Goal: Task Accomplishment & Management: Use online tool/utility

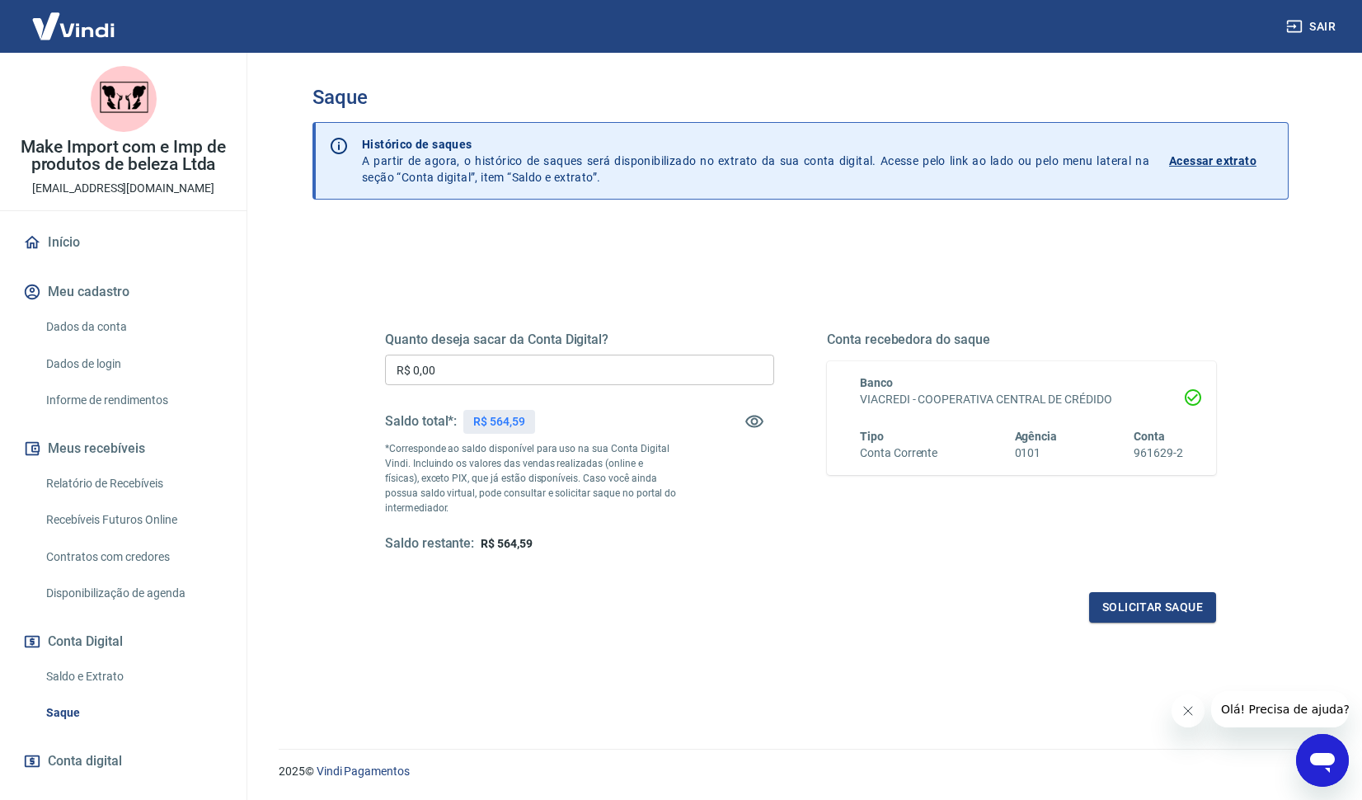
click at [537, 375] on input "R$ 0,00" at bounding box center [579, 369] width 389 height 30
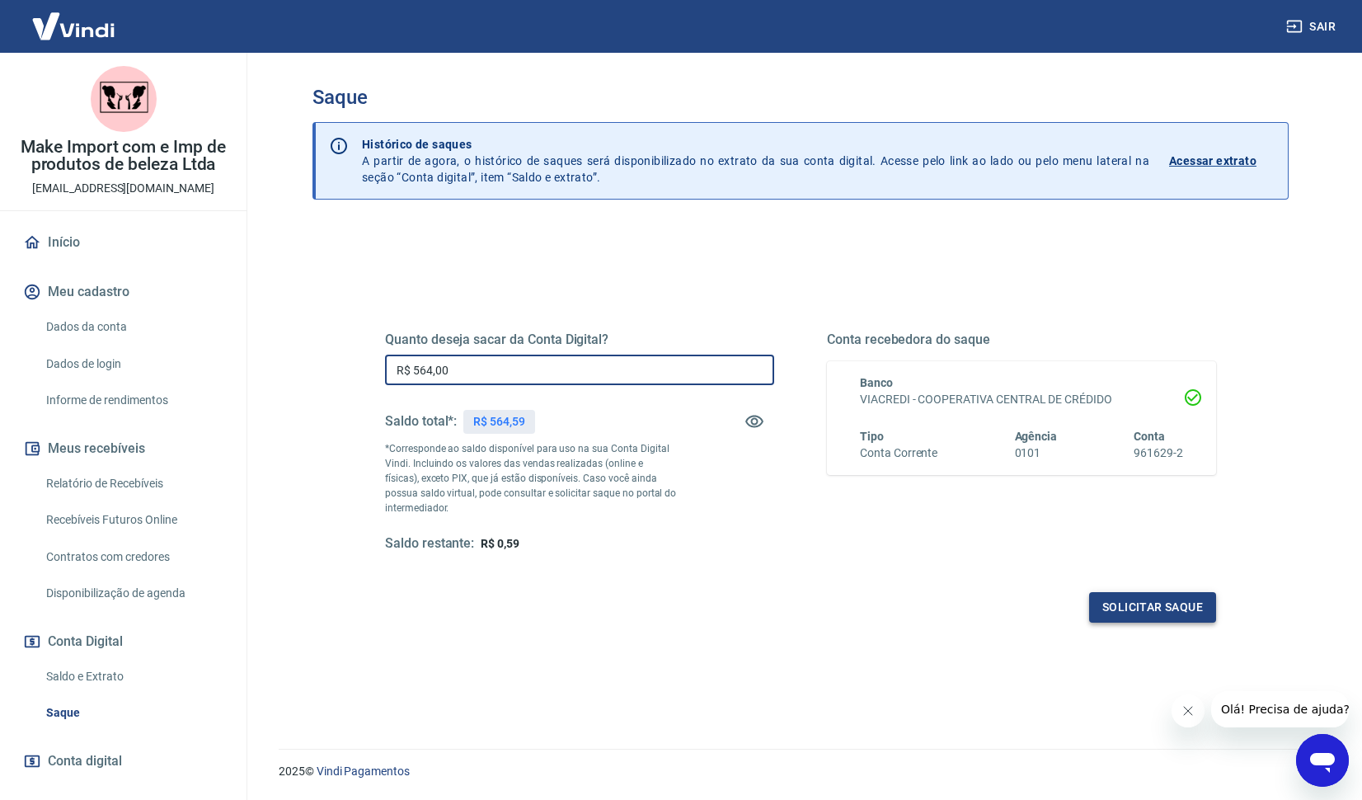
type input "R$ 564,00"
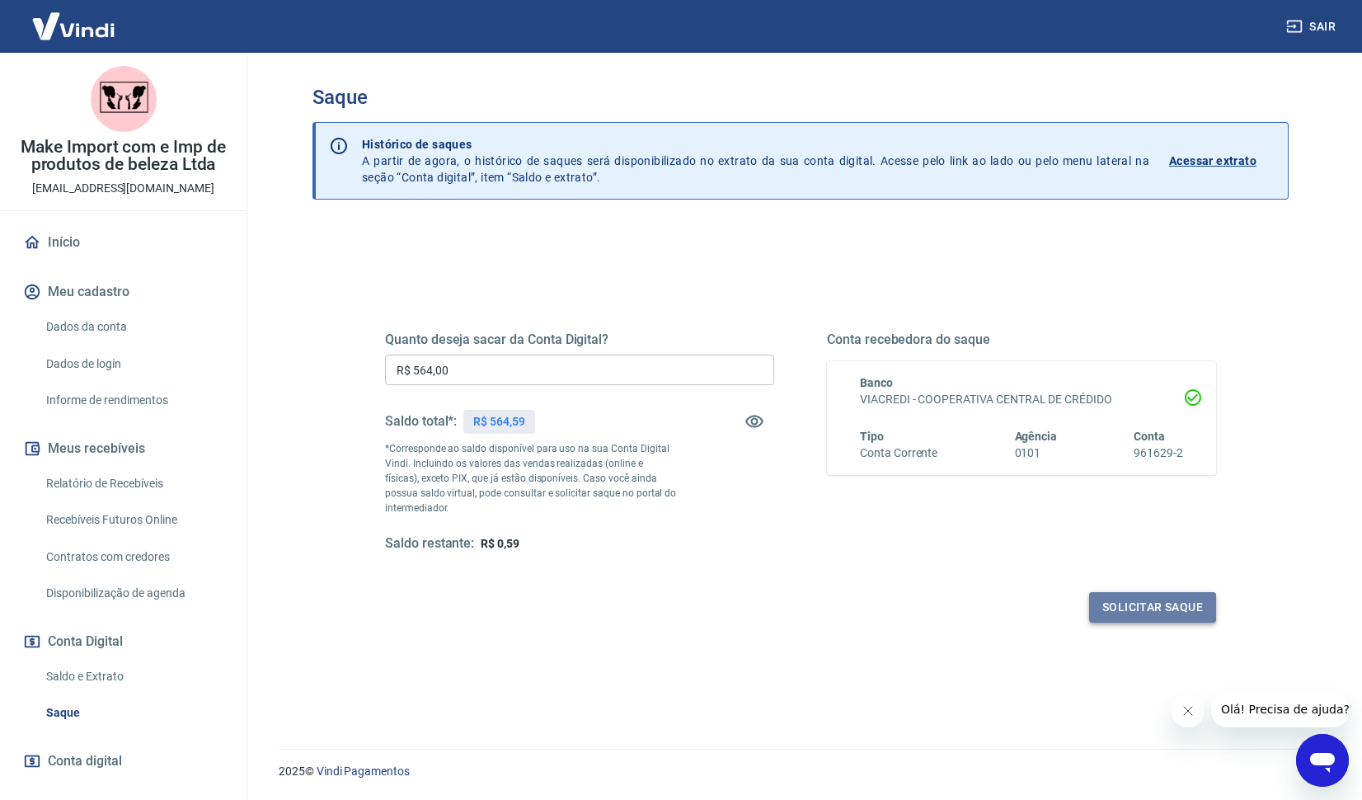
click at [1186, 600] on button "Solicitar saque" at bounding box center [1152, 607] width 127 height 30
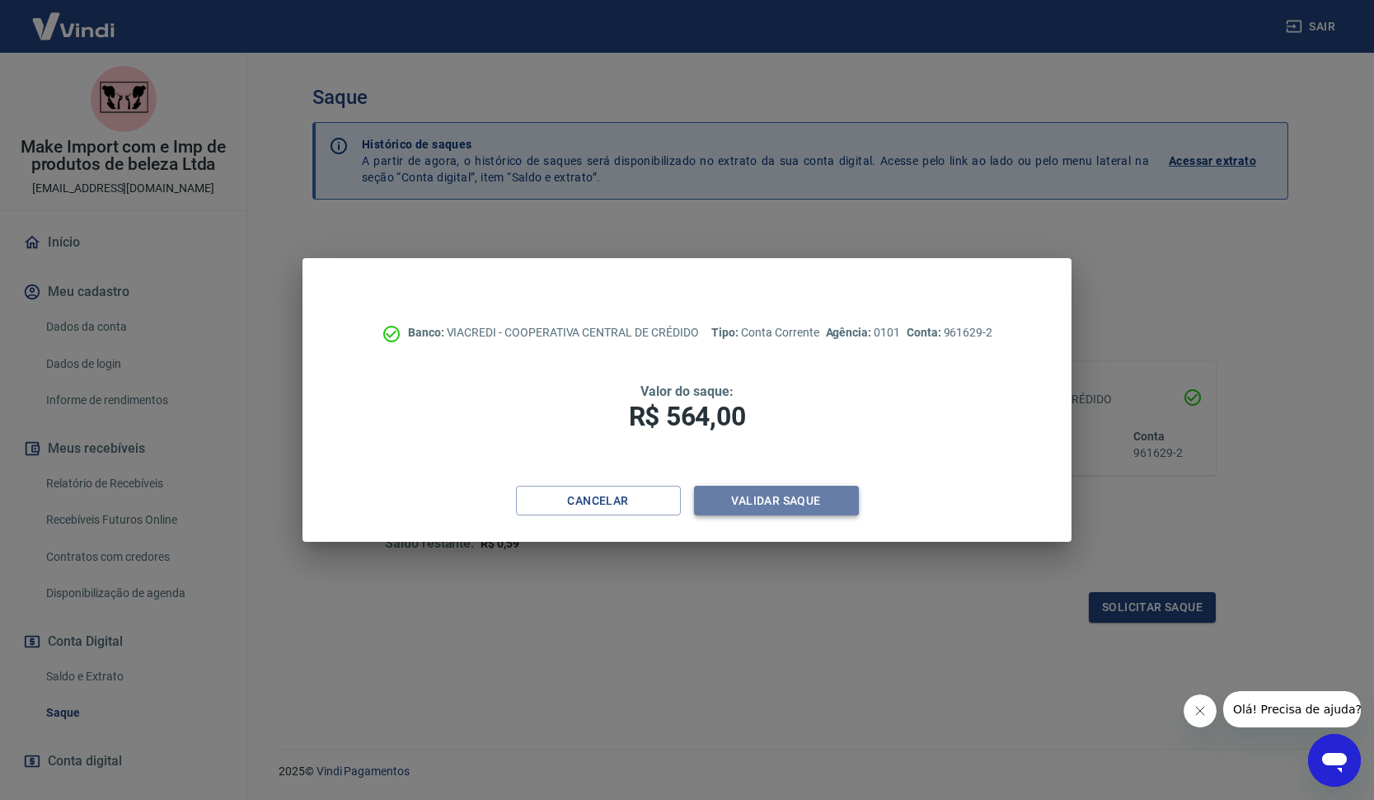
click at [741, 504] on button "Validar saque" at bounding box center [776, 500] width 165 height 30
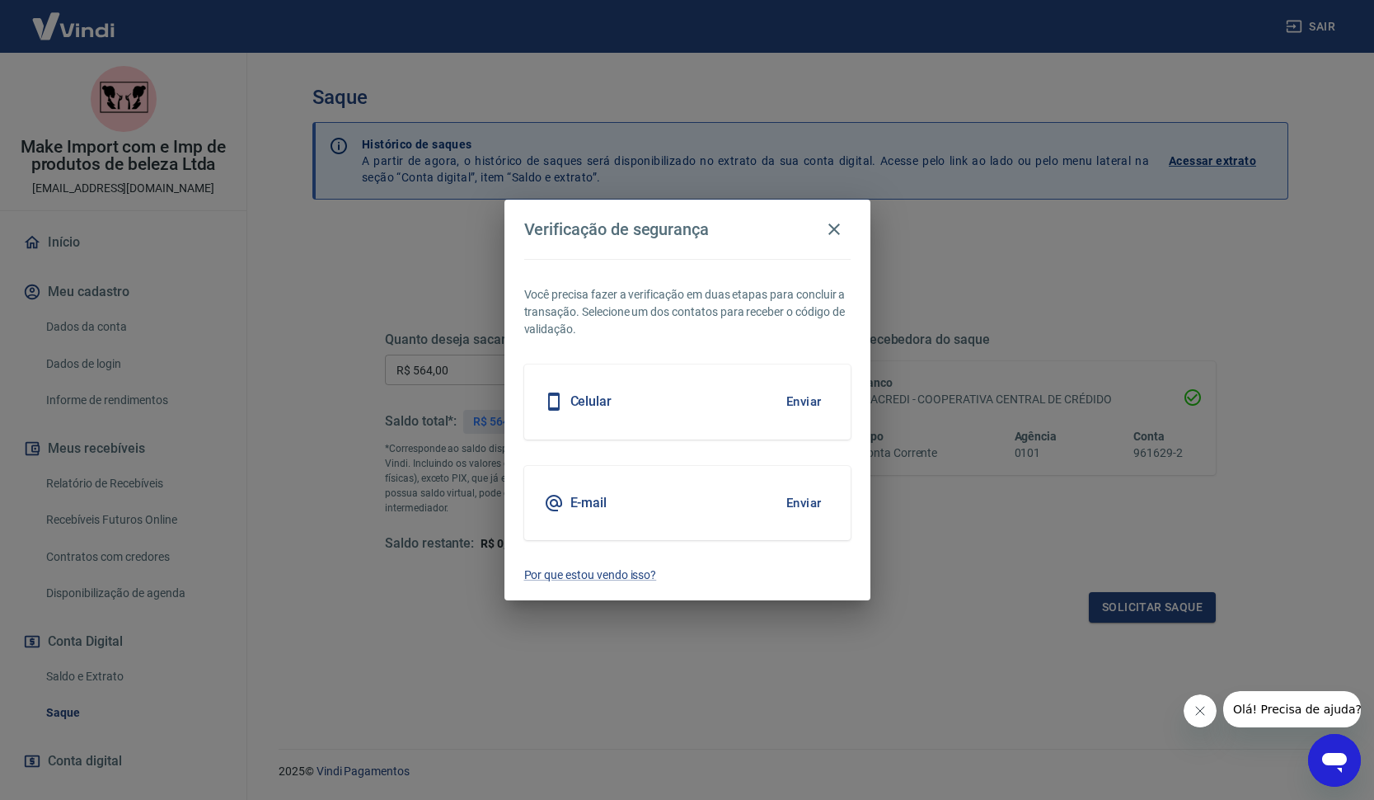
click at [819, 501] on button "Enviar" at bounding box center [804, 502] width 54 height 35
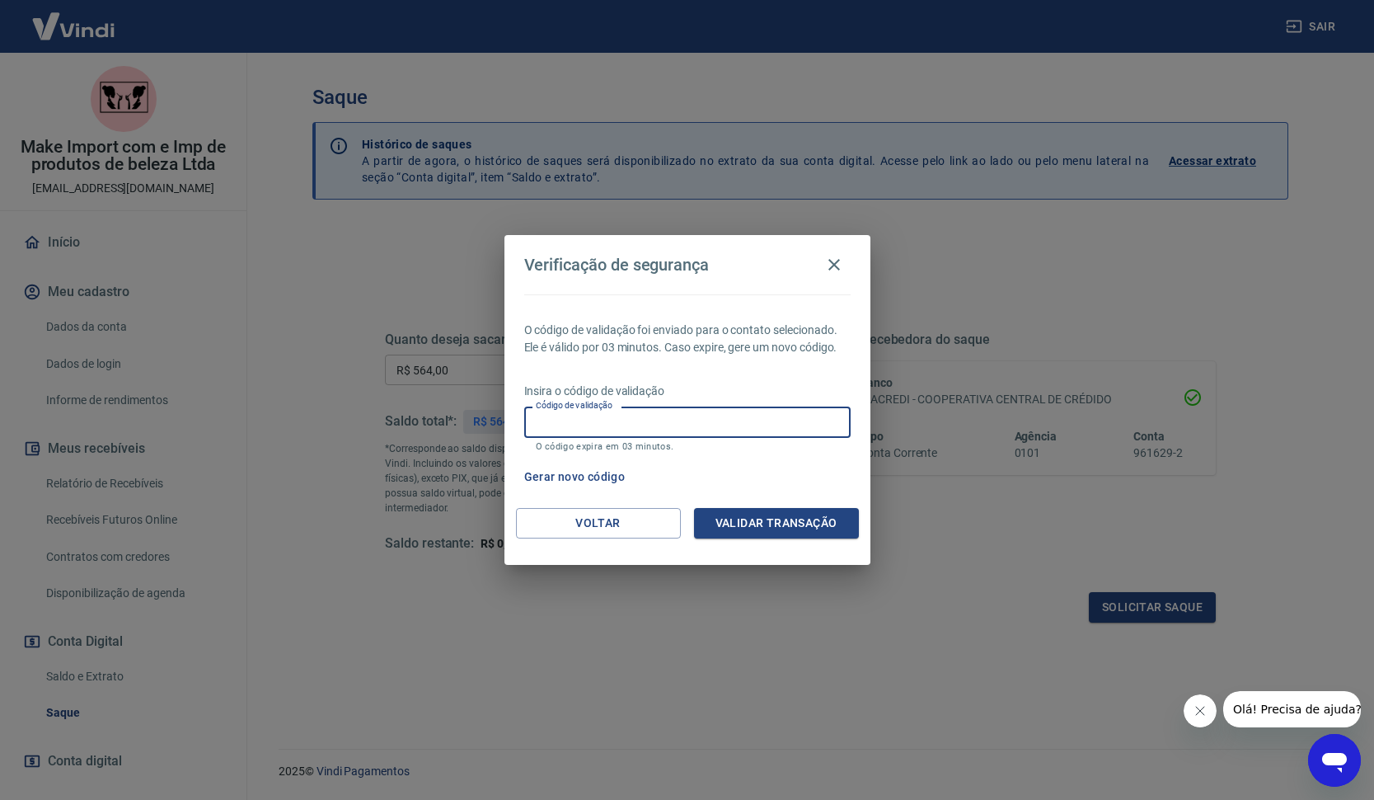
click at [698, 421] on input "Código de validação" at bounding box center [687, 421] width 326 height 30
type input "219428"
click at [783, 517] on button "Validar transação" at bounding box center [776, 523] width 165 height 30
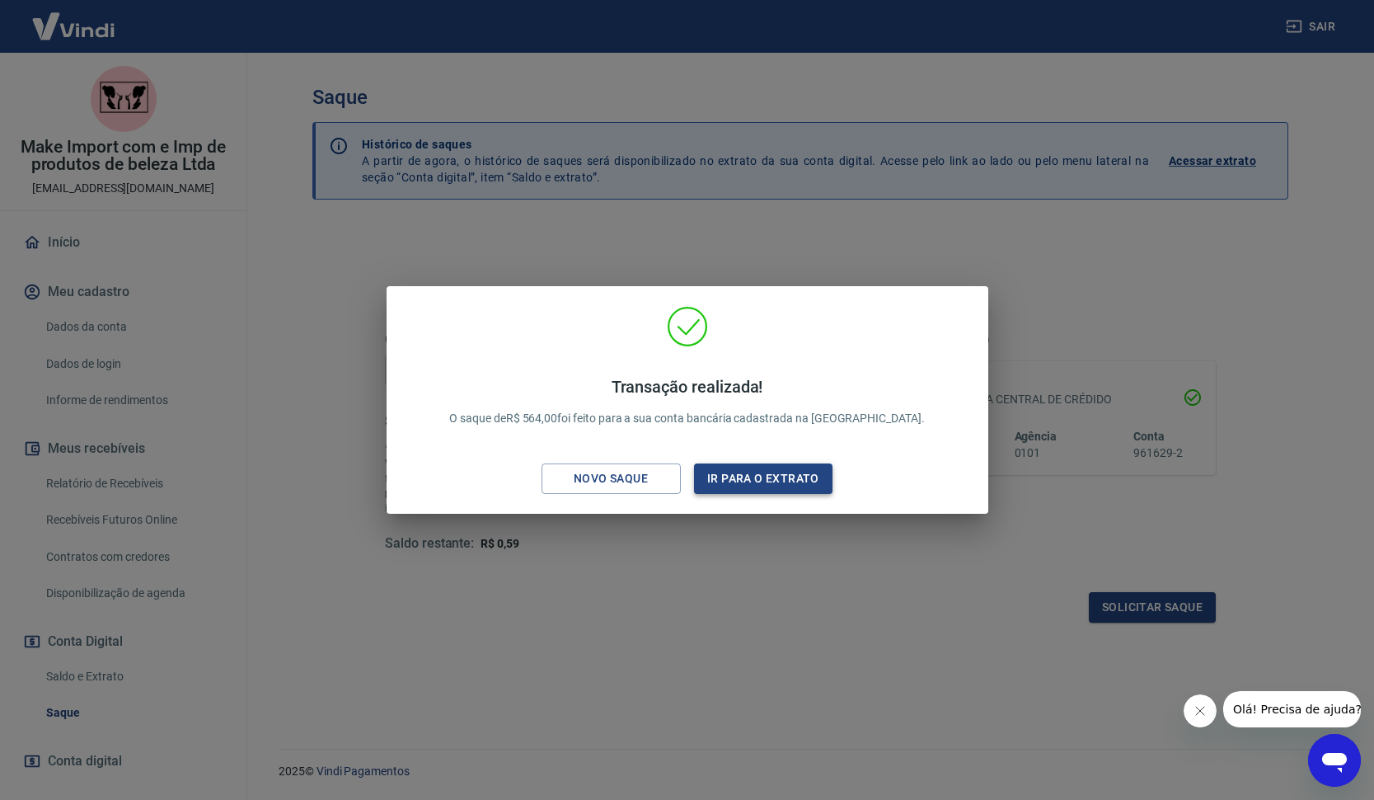
click at [760, 487] on button "Ir para o extrato" at bounding box center [763, 478] width 139 height 30
